Goal: Check status: Check status

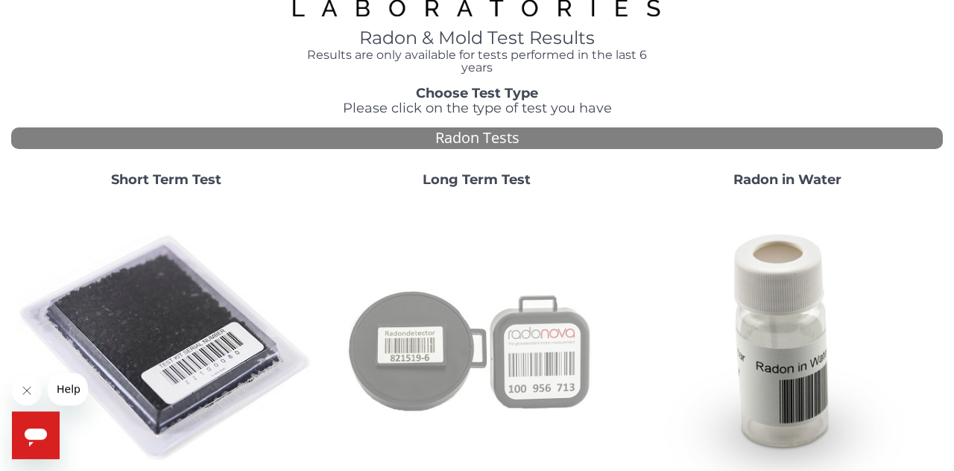
scroll to position [42, 0]
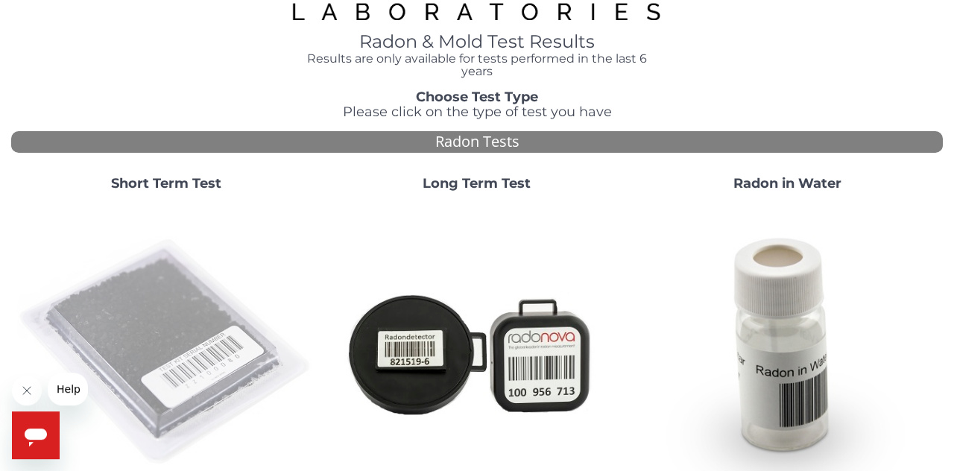
click at [182, 366] on img at bounding box center [166, 352] width 299 height 299
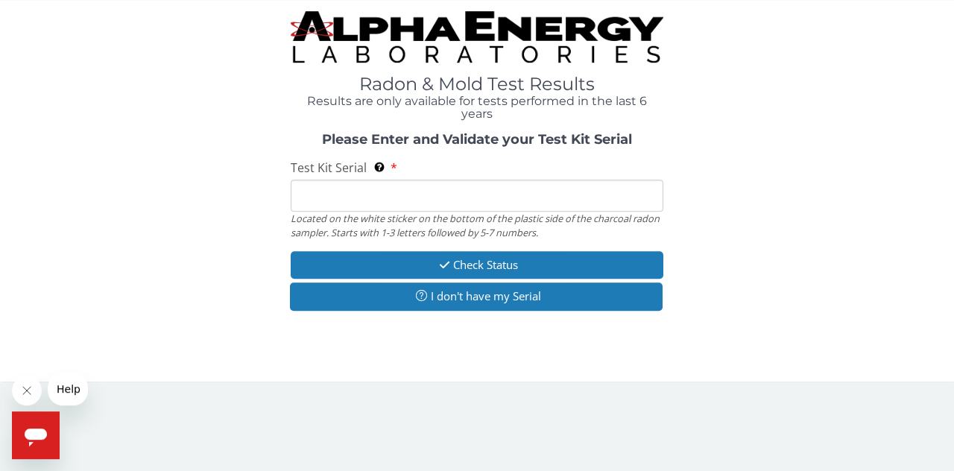
scroll to position [0, 0]
click at [324, 194] on input "Test Kit Serial Located on the white sticker on the bottom of the plastic side …" at bounding box center [477, 196] width 373 height 32
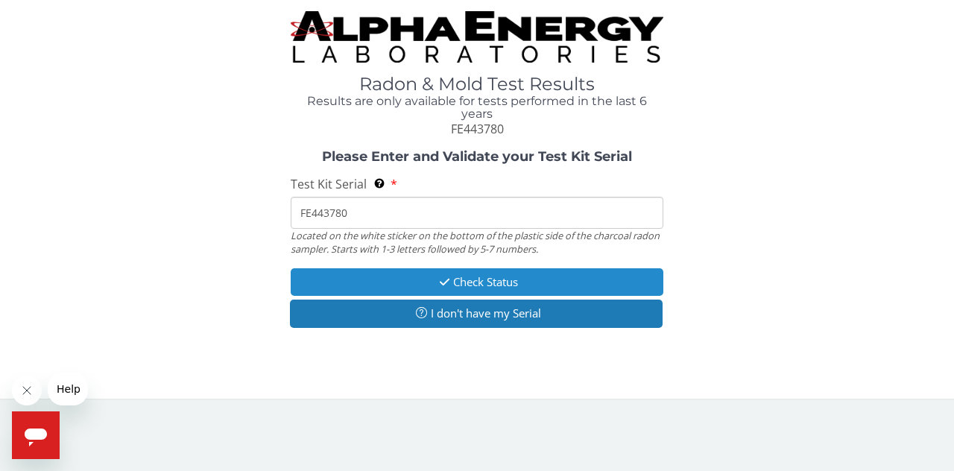
type input "FE443780"
click at [499, 292] on button "Check Status" at bounding box center [477, 282] width 373 height 28
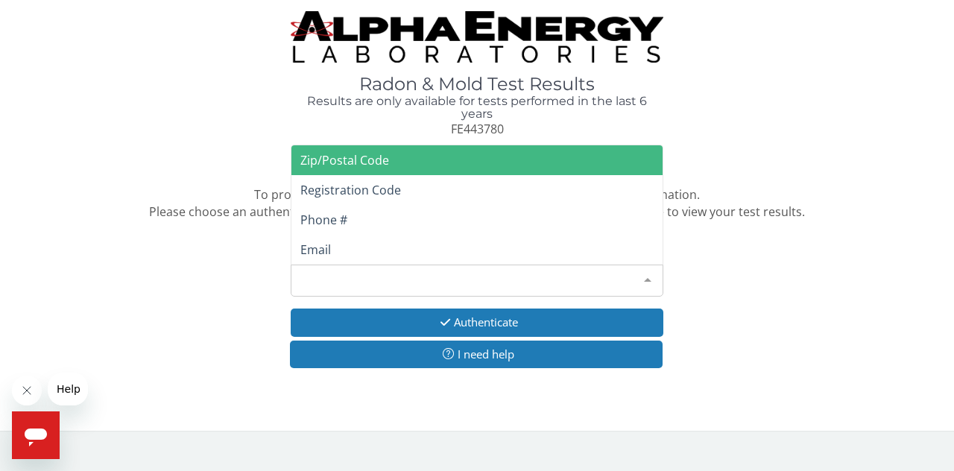
click at [648, 279] on div at bounding box center [648, 279] width 30 height 28
click at [498, 165] on span "Zip/Postal Code" at bounding box center [476, 160] width 371 height 30
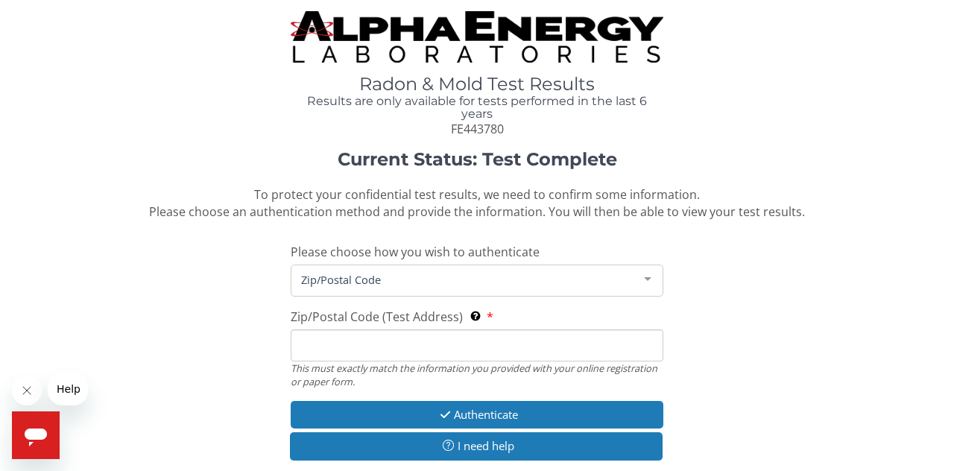
click at [317, 338] on input "Zip/Postal Code (Test Address) This must exactly match the information you prov…" at bounding box center [477, 345] width 373 height 32
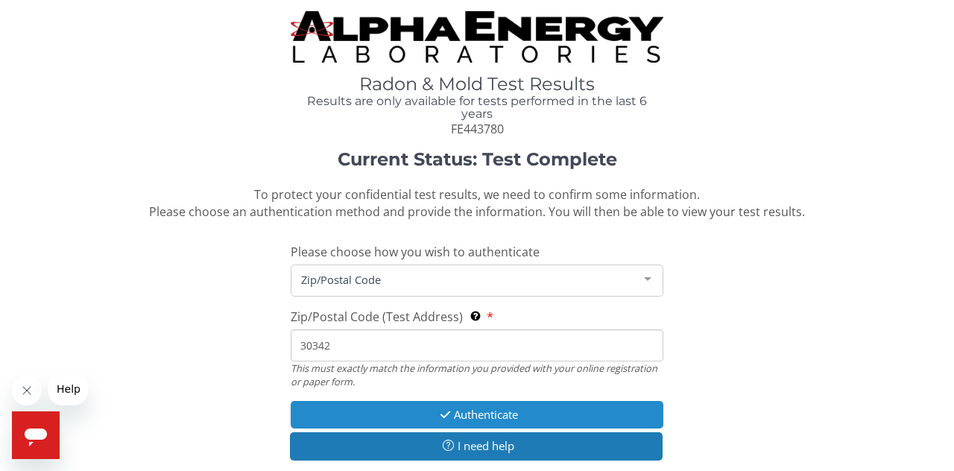
type input "30342"
click at [536, 421] on button "Authenticate" at bounding box center [477, 415] width 373 height 28
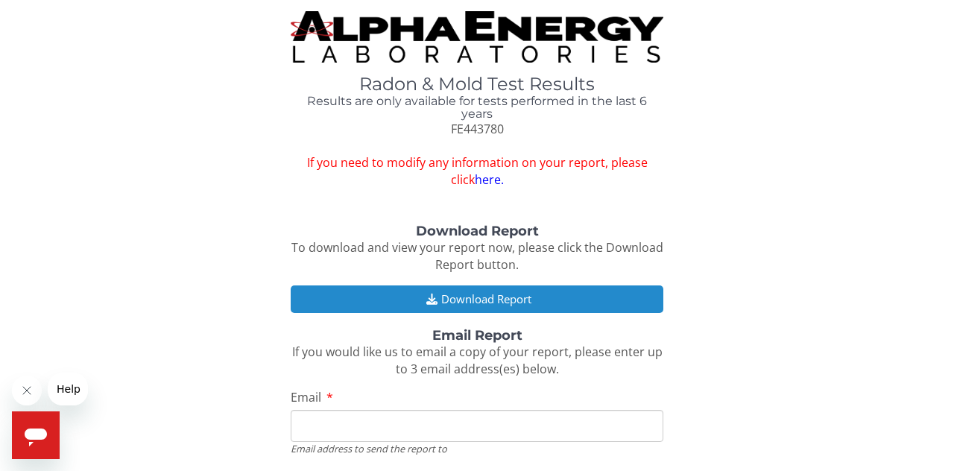
click at [510, 301] on button "Download Report" at bounding box center [477, 299] width 373 height 28
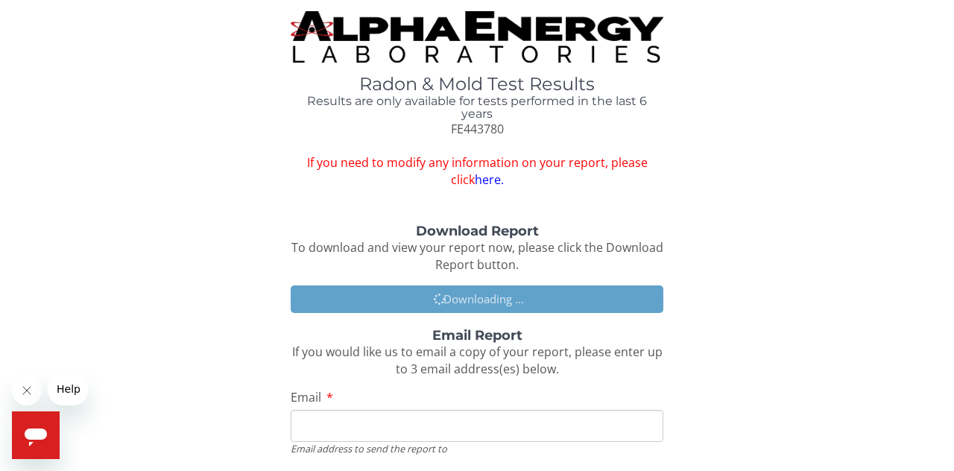
click at [321, 423] on input "Email" at bounding box center [477, 426] width 373 height 32
type input "[EMAIL_ADDRESS][DOMAIN_NAME]"
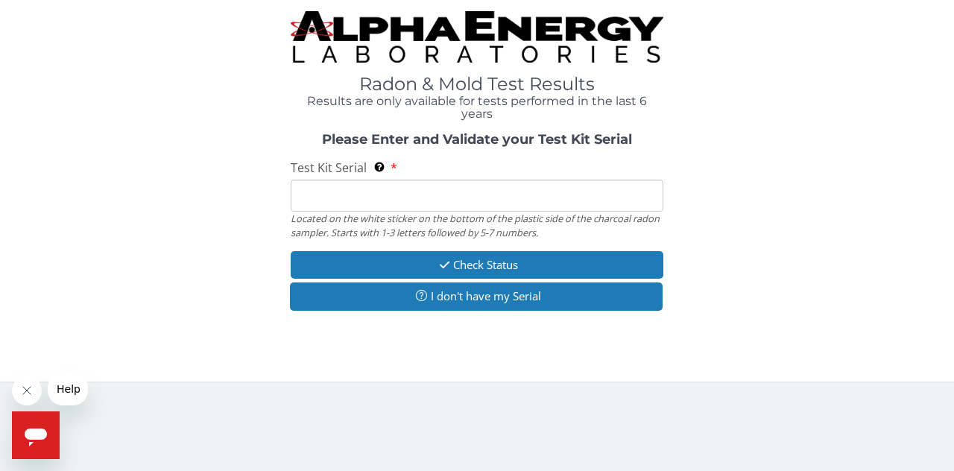
click at [328, 196] on input "Test Kit Serial Located on the white sticker on the bottom of the plastic side …" at bounding box center [477, 196] width 373 height 32
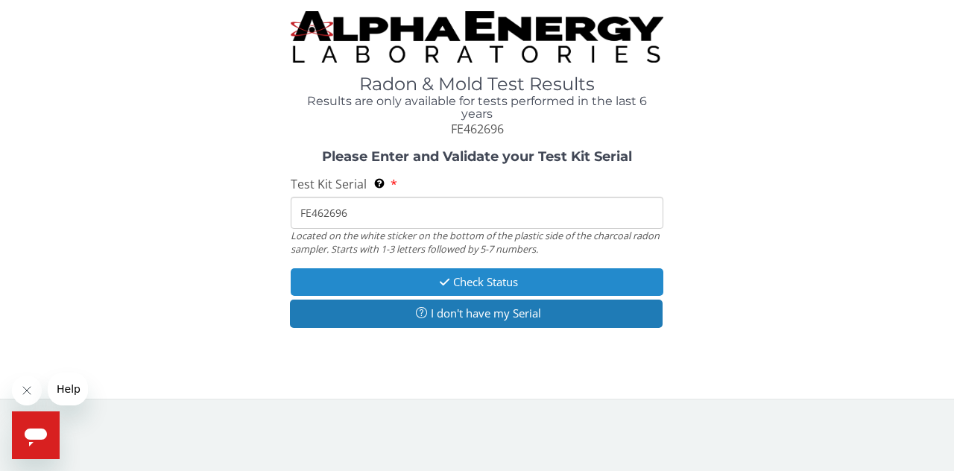
type input "FE462696"
click at [453, 289] on button "Check Status" at bounding box center [477, 282] width 373 height 28
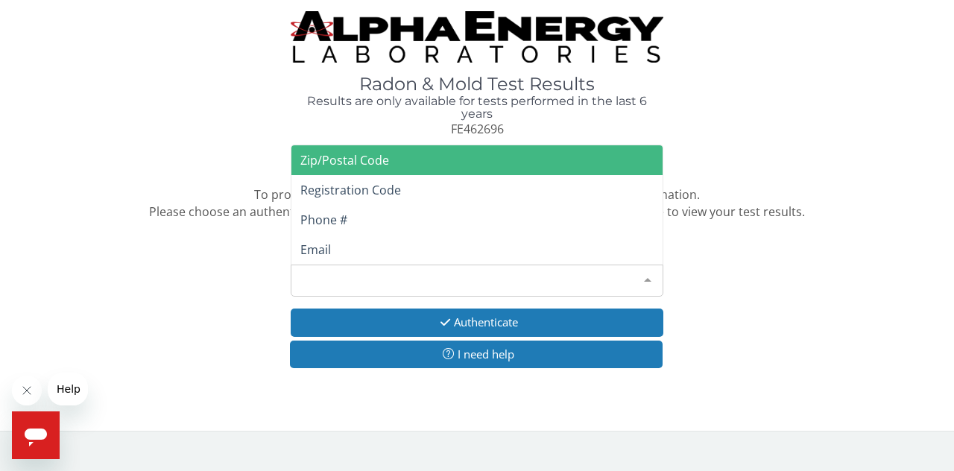
click at [648, 279] on div at bounding box center [648, 279] width 30 height 28
click at [408, 162] on span "Zip/Postal Code" at bounding box center [476, 160] width 371 height 30
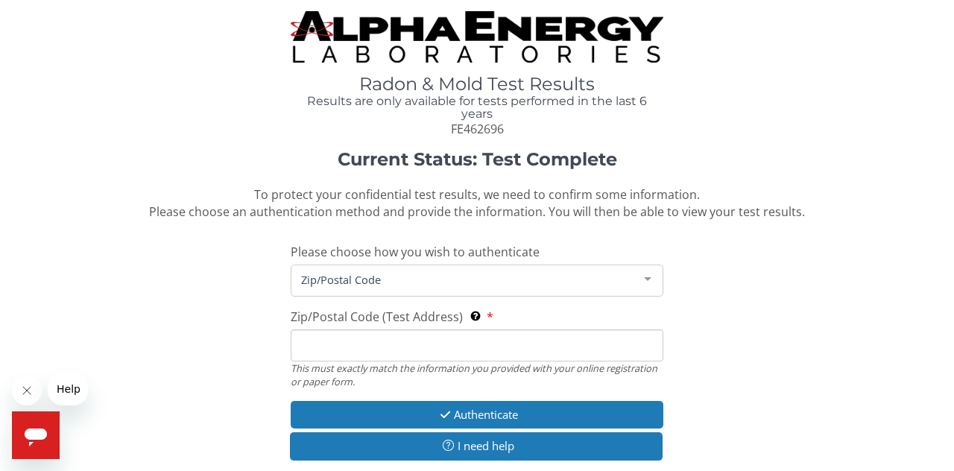
click at [347, 343] on input "Zip/Postal Code (Test Address) This must exactly match the information you prov…" at bounding box center [477, 345] width 373 height 32
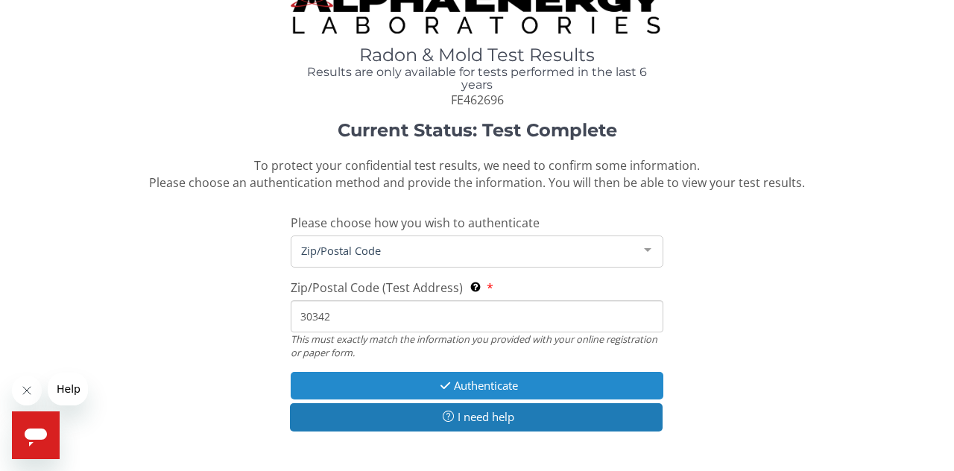
scroll to position [23, 0]
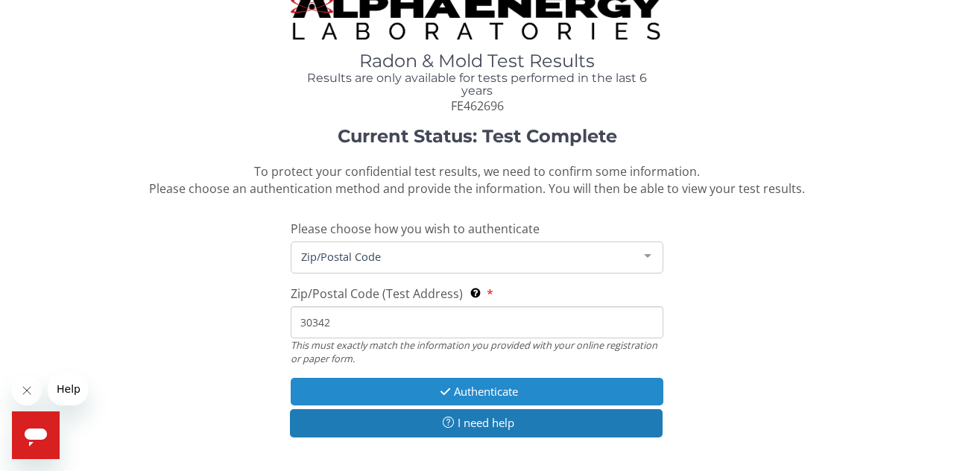
type input "30342"
click at [422, 395] on button "Authenticate" at bounding box center [477, 392] width 373 height 28
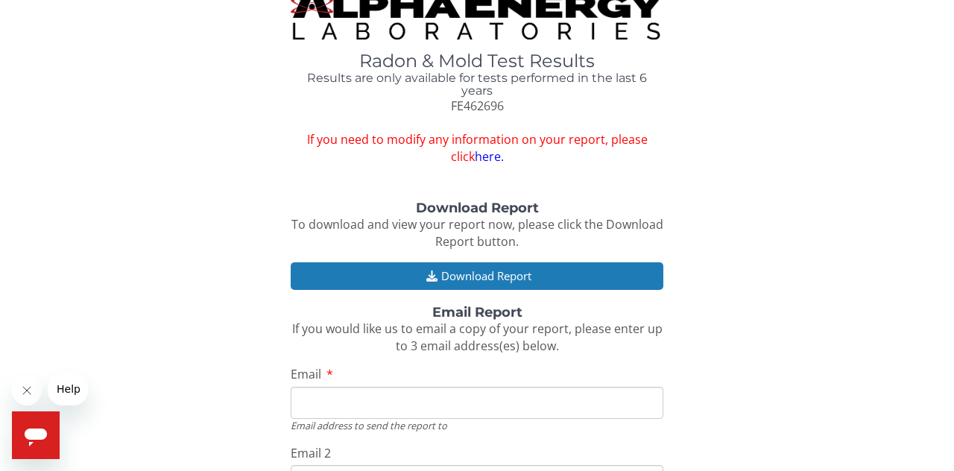
click at [337, 405] on input "Email" at bounding box center [477, 403] width 373 height 32
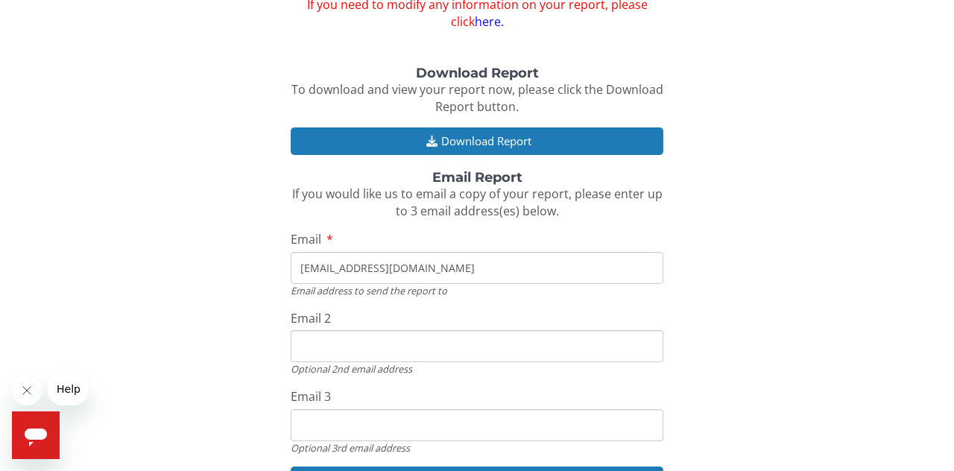
scroll to position [235, 0]
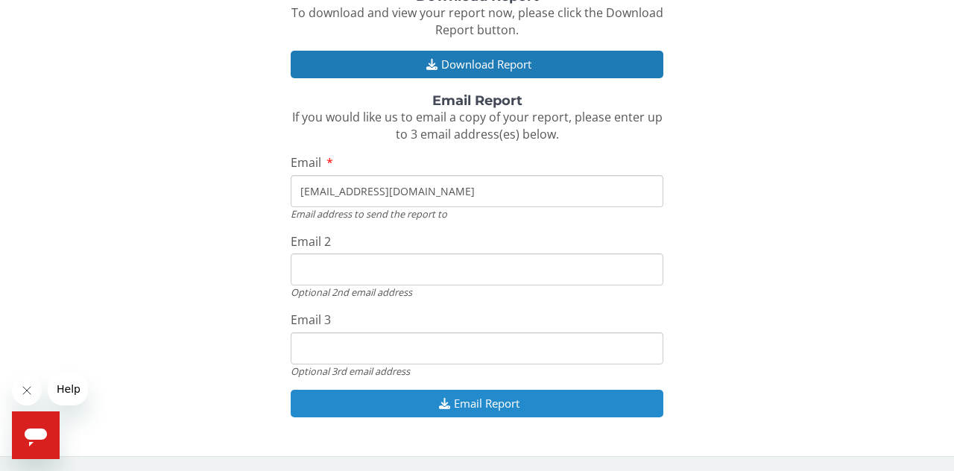
type input "[EMAIL_ADDRESS][DOMAIN_NAME]"
click at [487, 403] on button "Email Report" at bounding box center [477, 404] width 373 height 28
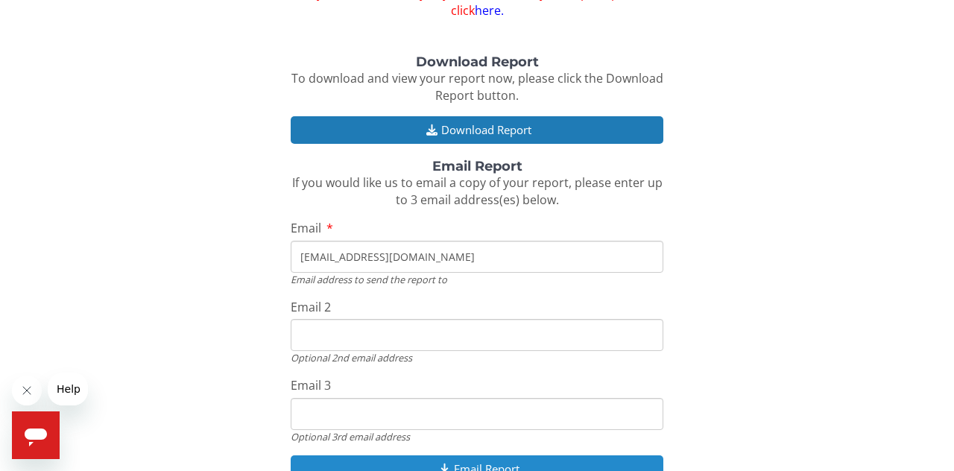
scroll to position [0, 0]
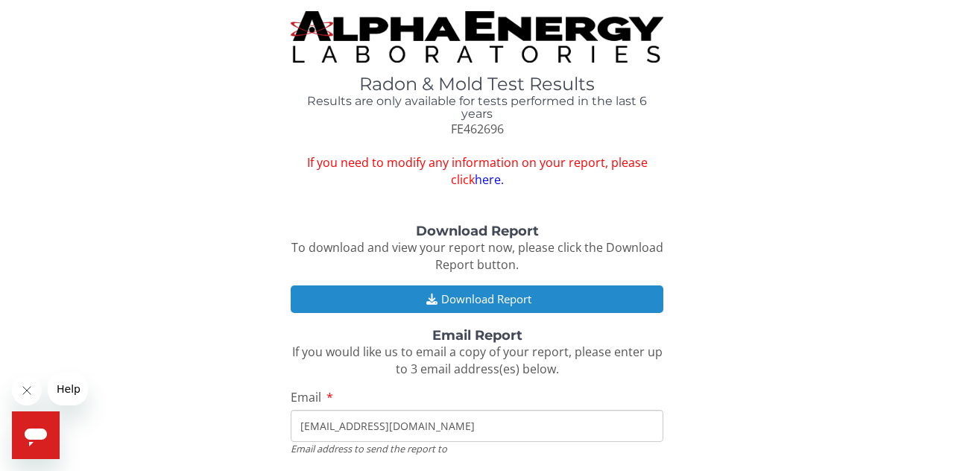
click at [488, 301] on button "Download Report" at bounding box center [477, 299] width 373 height 28
